Goal: Entertainment & Leisure: Consume media (video, audio)

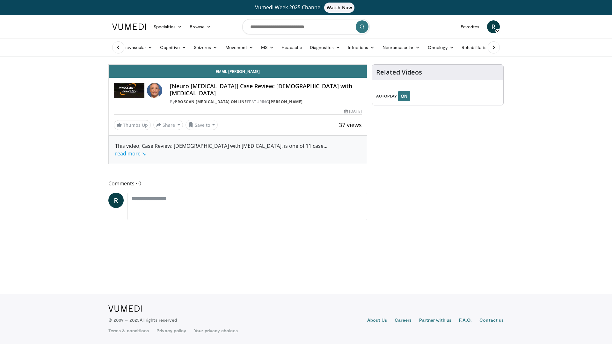
click at [367, 65] on div "10 seconds Tap to unmute" at bounding box center [238, 65] width 258 height 0
click at [343, 65] on div "10 seconds Tap to unmute" at bounding box center [238, 65] width 258 height 0
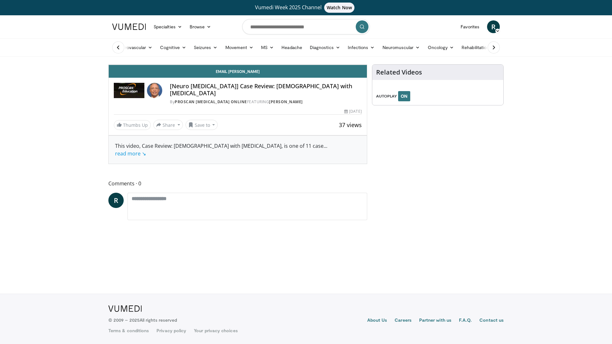
click at [343, 65] on div "10 seconds Tap to unmute" at bounding box center [238, 65] width 258 height 0
click at [344, 65] on div "10 seconds Tap to unmute" at bounding box center [238, 65] width 258 height 0
click at [367, 65] on div "10 seconds Tap to unmute" at bounding box center [238, 65] width 258 height 0
click at [292, 71] on div "Video Player" at bounding box center [237, 64] width 155 height 13
click at [282, 65] on div "10 seconds Tap to unmute" at bounding box center [238, 65] width 258 height 0
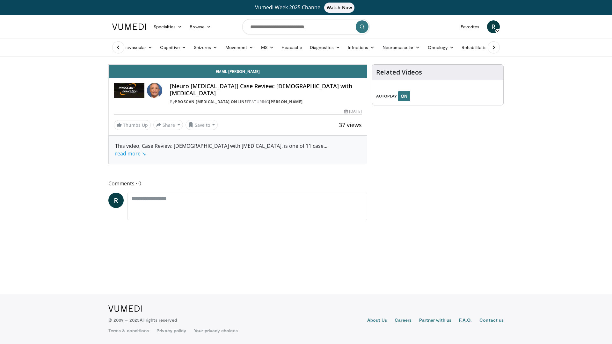
drag, startPoint x: 265, startPoint y: 195, endPoint x: 93, endPoint y: 259, distance: 183.7
click at [218, 65] on div "10 seconds Tap to unmute" at bounding box center [238, 65] width 258 height 0
click at [109, 65] on span "Video Player" at bounding box center [115, 58] width 13 height 13
click at [367, 65] on div "10 seconds Tap to unmute" at bounding box center [238, 65] width 258 height 0
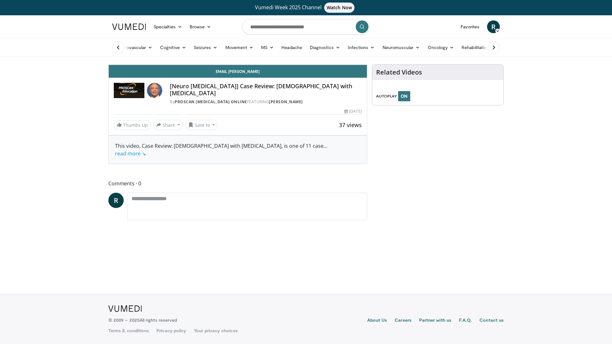
click at [367, 65] on div "10 seconds Tap to unmute" at bounding box center [238, 65] width 258 height 0
drag, startPoint x: 341, startPoint y: 344, endPoint x: 229, endPoint y: 344, distance: 111.3
click at [339, 65] on video-js "**********" at bounding box center [238, 65] width 258 height 0
click at [367, 65] on div "10 seconds Tap to unmute" at bounding box center [238, 65] width 258 height 0
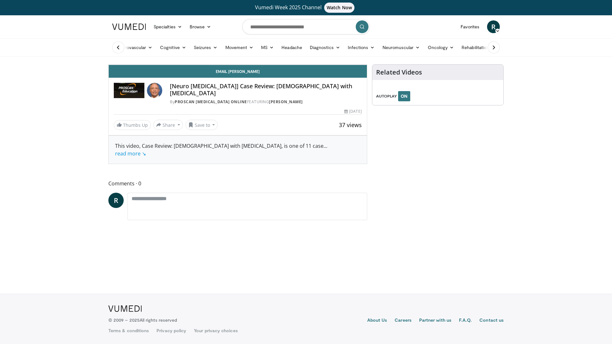
click at [367, 65] on div "10 seconds Tap to unmute" at bounding box center [238, 65] width 258 height 0
click at [367, 65] on span "Video Player" at bounding box center [360, 58] width 13 height 13
